Goal: Information Seeking & Learning: Compare options

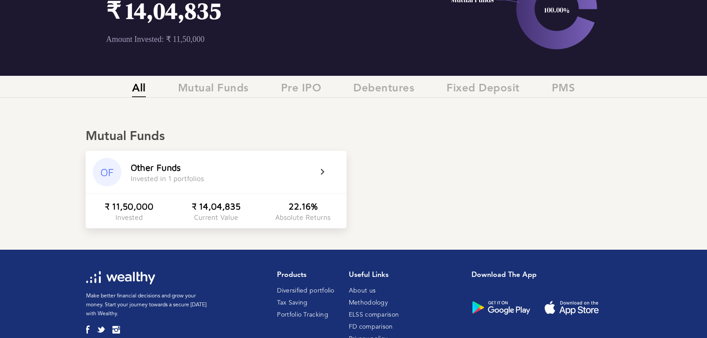
scroll to position [89, 0]
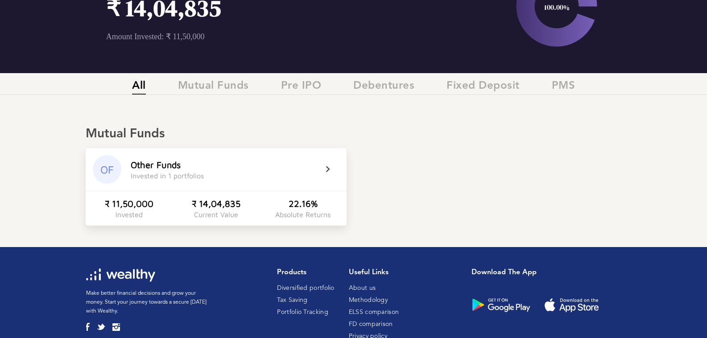
click at [161, 169] on div "Other Funds" at bounding box center [156, 165] width 50 height 10
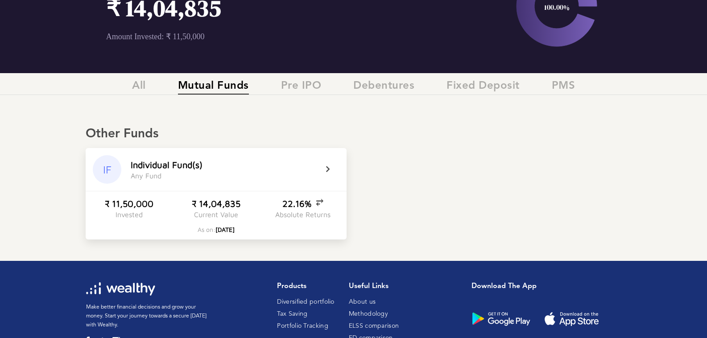
click at [147, 200] on div "₹ 11,50,000" at bounding box center [129, 204] width 49 height 10
click at [218, 206] on div "₹ 14,04,835" at bounding box center [216, 204] width 49 height 10
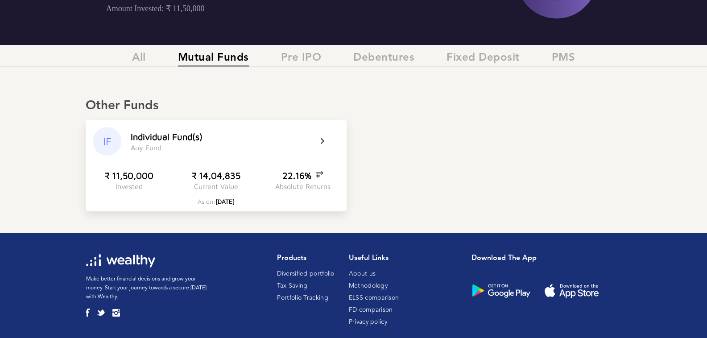
scroll to position [132, 0]
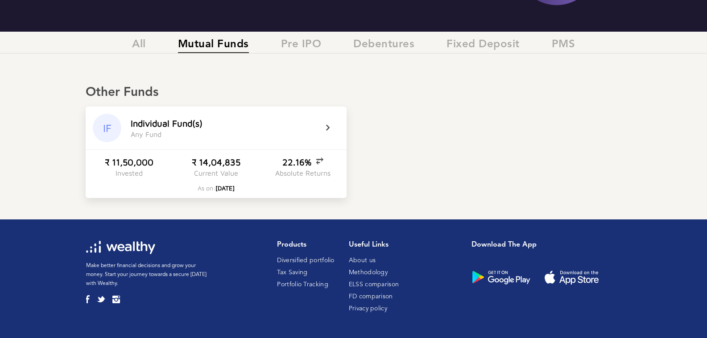
click at [180, 120] on div "I n d i v i d u a l F u n d ( s )" at bounding box center [167, 123] width 72 height 10
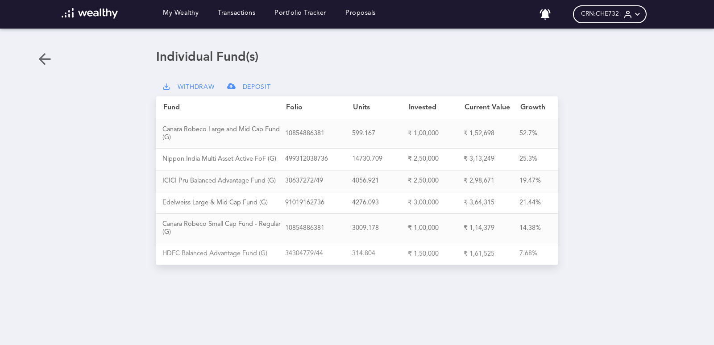
click at [203, 250] on div "H D F C B a l a n c e d A d v a n t a g e F u n d ( G )" at bounding box center [223, 254] width 123 height 8
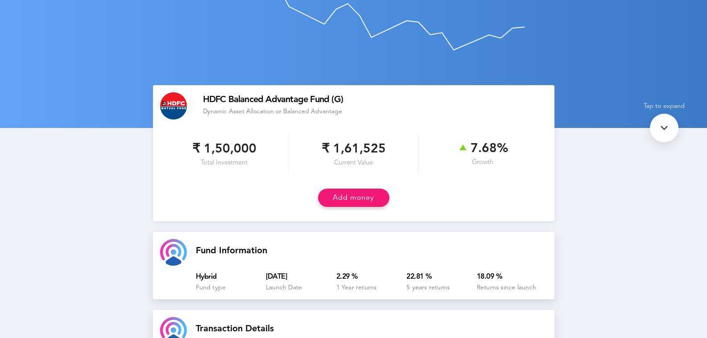
scroll to position [40, 0]
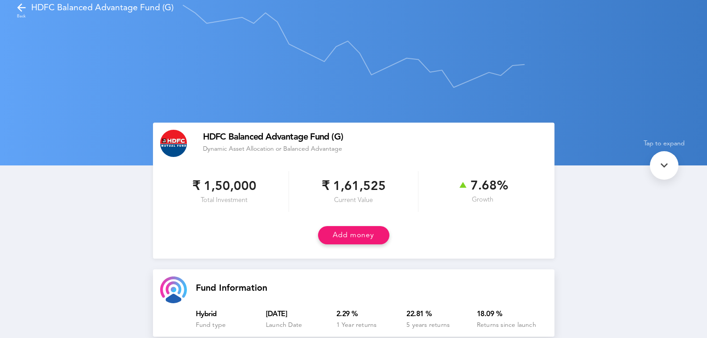
click at [21, 7] on icon at bounding box center [21, 7] width 12 height 12
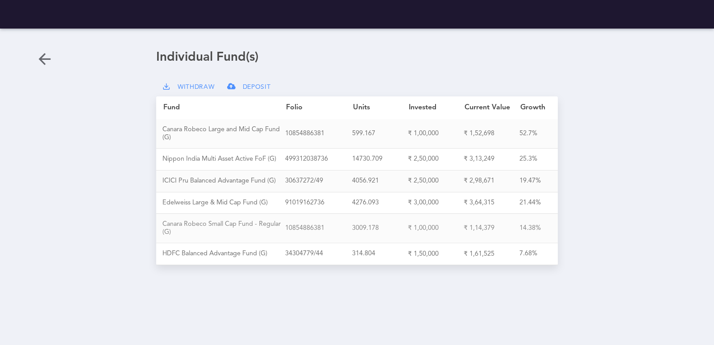
click at [210, 220] on div "C [PERSON_NAME] R o b e c o S m a l l C a p F u n d - R e g u l a r ( G )" at bounding box center [223, 228] width 123 height 16
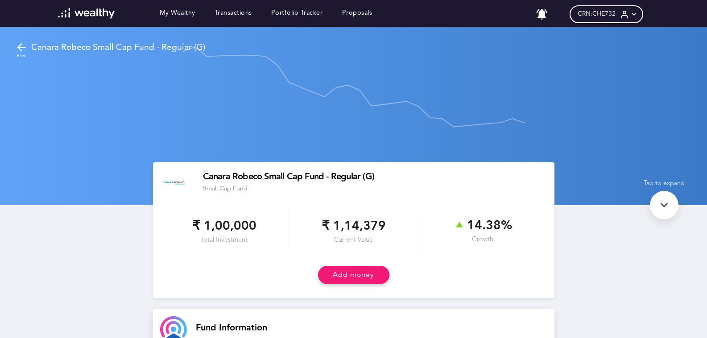
click at [18, 44] on icon at bounding box center [21, 47] width 12 height 12
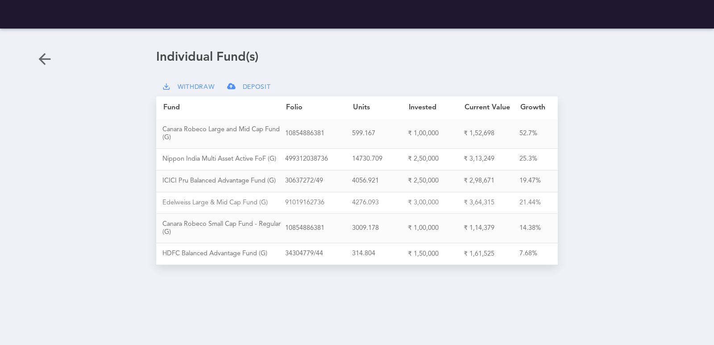
click at [224, 199] on div "E d e l w e i s s L a r g e & M i d C a p F u n d ( G )" at bounding box center [223, 203] width 123 height 8
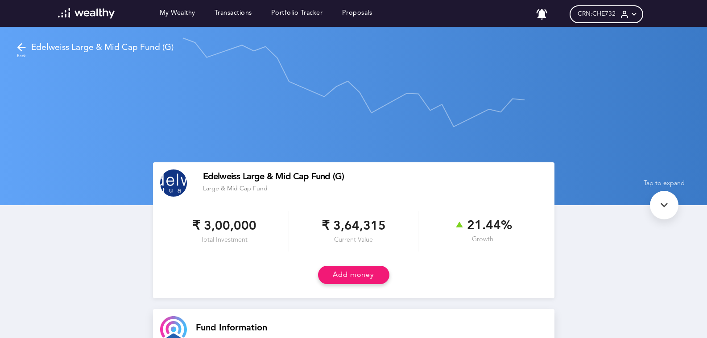
click at [18, 46] on icon at bounding box center [21, 47] width 12 height 12
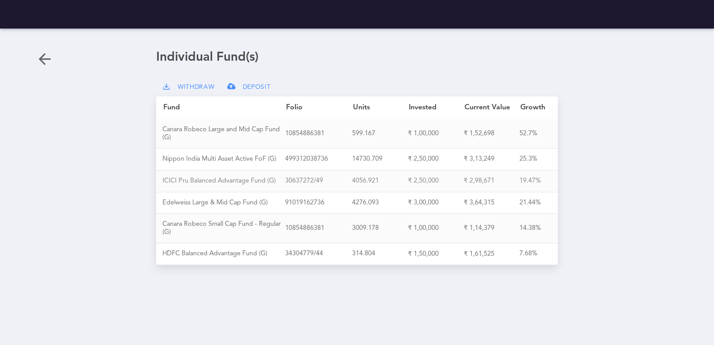
click at [230, 177] on div "I C I C I P r u B a l a n c e d A d v a n t a g e F u n d ( G )" at bounding box center [223, 181] width 123 height 8
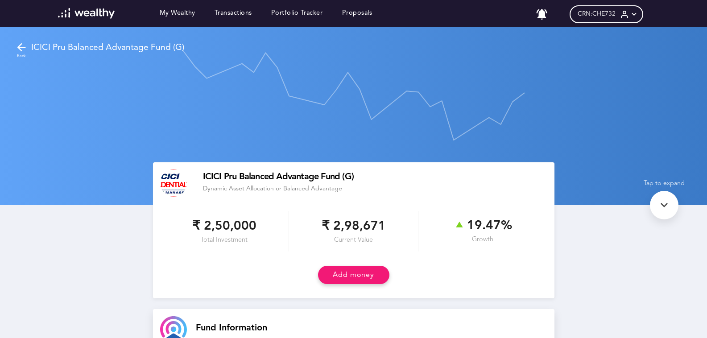
click at [18, 46] on icon at bounding box center [21, 47] width 12 height 12
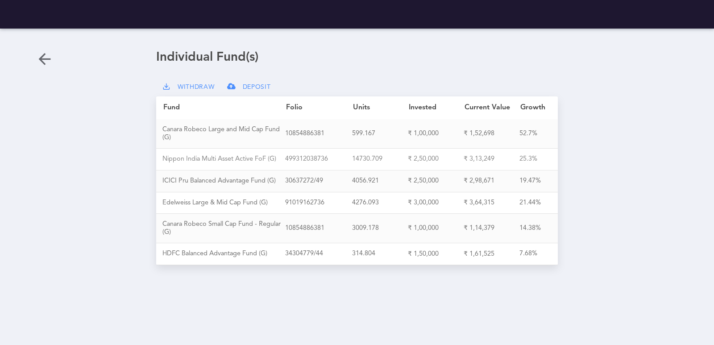
click at [195, 158] on div "N i p p o n I n d i a M u l t i A s s e t A c t i v e F o F ( G )" at bounding box center [223, 159] width 123 height 8
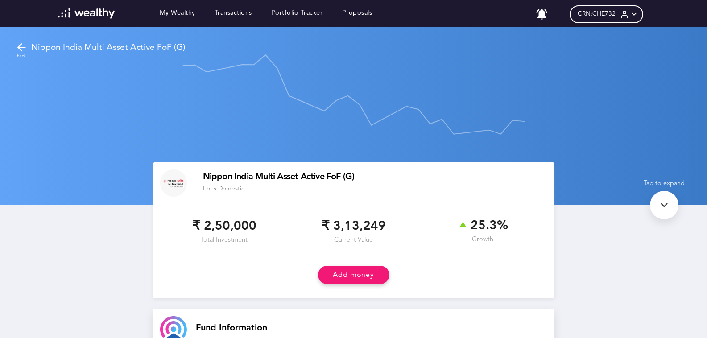
click at [21, 47] on icon at bounding box center [21, 47] width 12 height 12
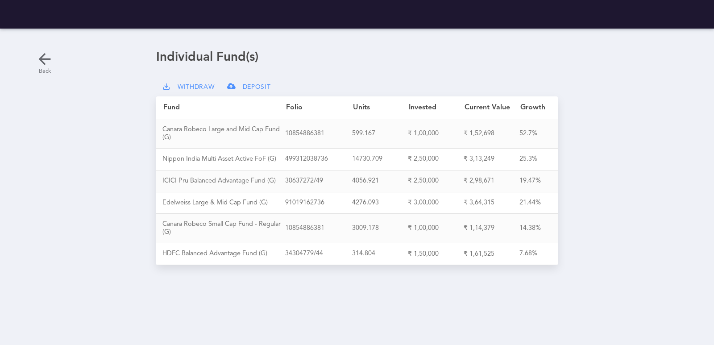
click at [44, 61] on icon at bounding box center [45, 59] width 18 height 18
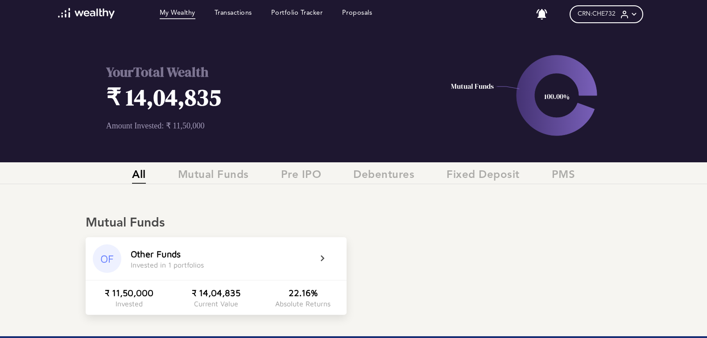
click at [636, 11] on icon at bounding box center [633, 14] width 9 height 9
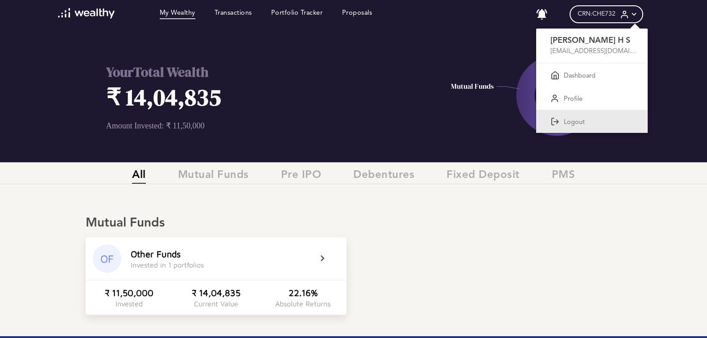
click at [578, 119] on p "Logout" at bounding box center [574, 123] width 21 height 8
